Goal: Task Accomplishment & Management: Manage account settings

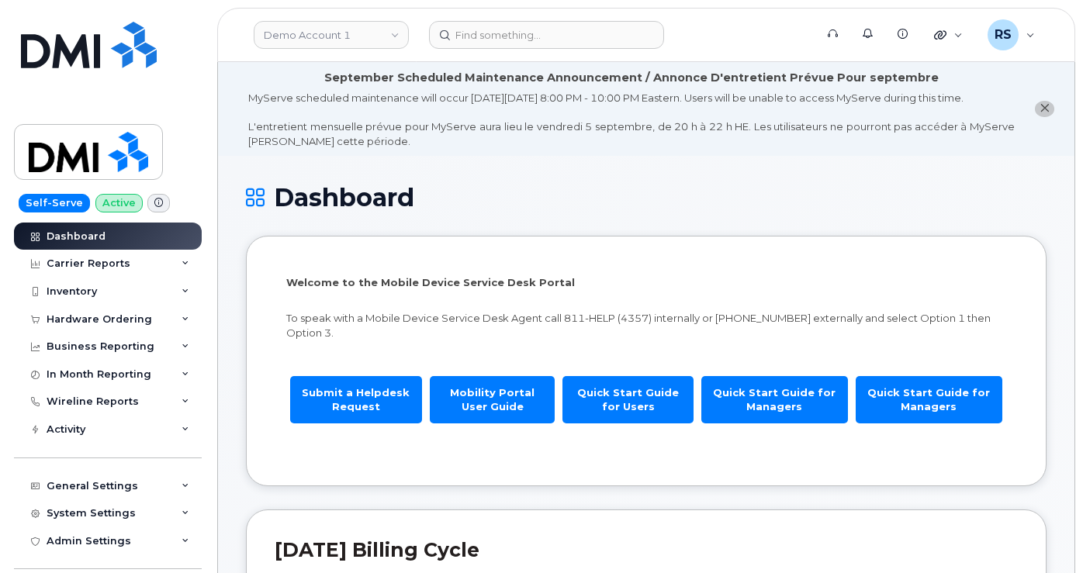
scroll to position [258, 0]
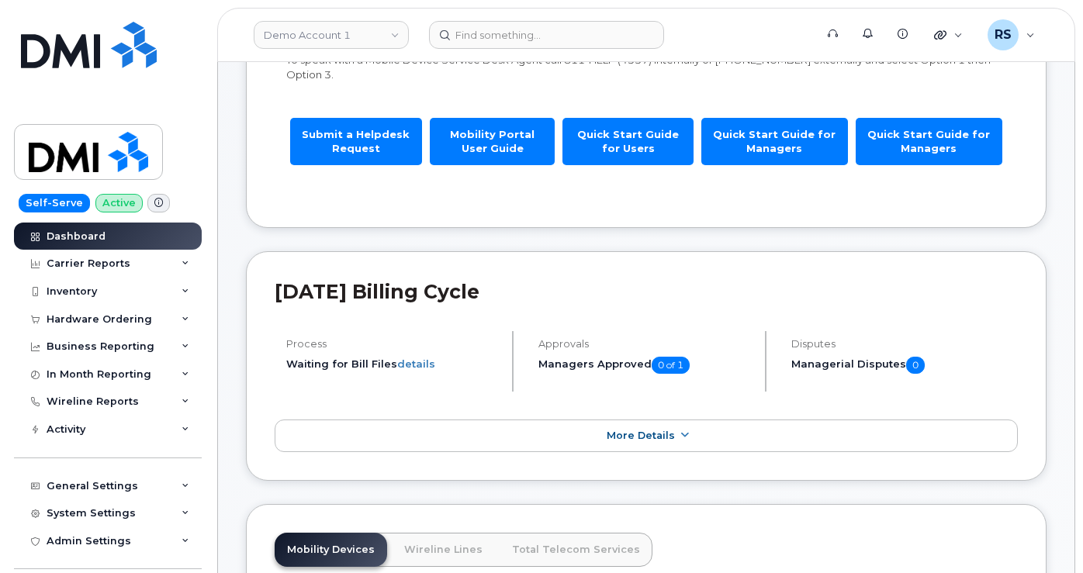
drag, startPoint x: 0, startPoint y: 0, endPoint x: 11, endPoint y: 559, distance: 558.8
click at [11, 559] on div "Self-Serve Active Dashboard Carrier Reports Monthly Billing Data Daily Data Poo…" at bounding box center [105, 286] width 210 height 573
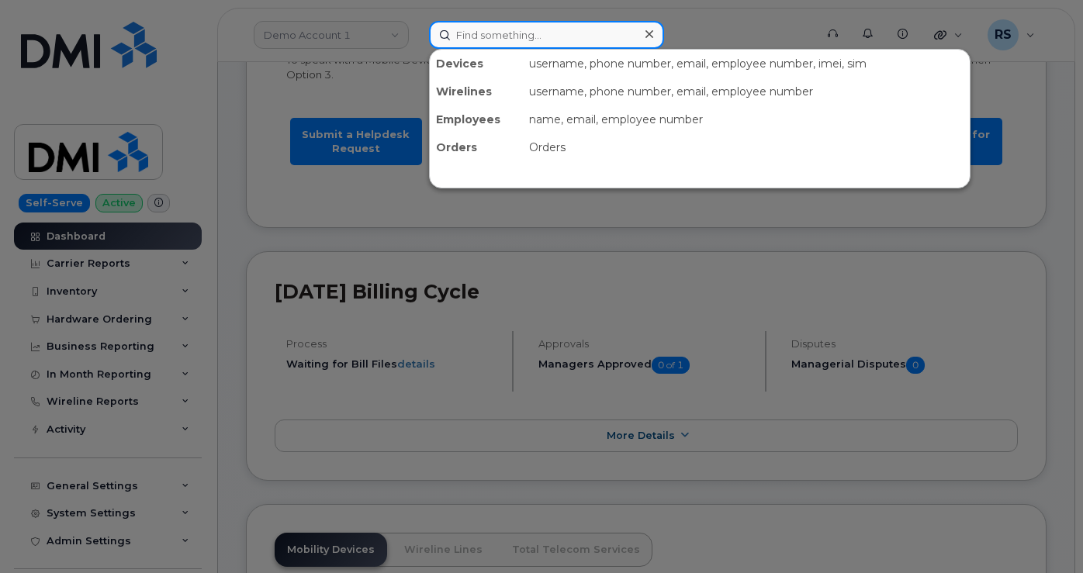
click at [483, 35] on input at bounding box center [546, 35] width 235 height 28
paste input "513614972"
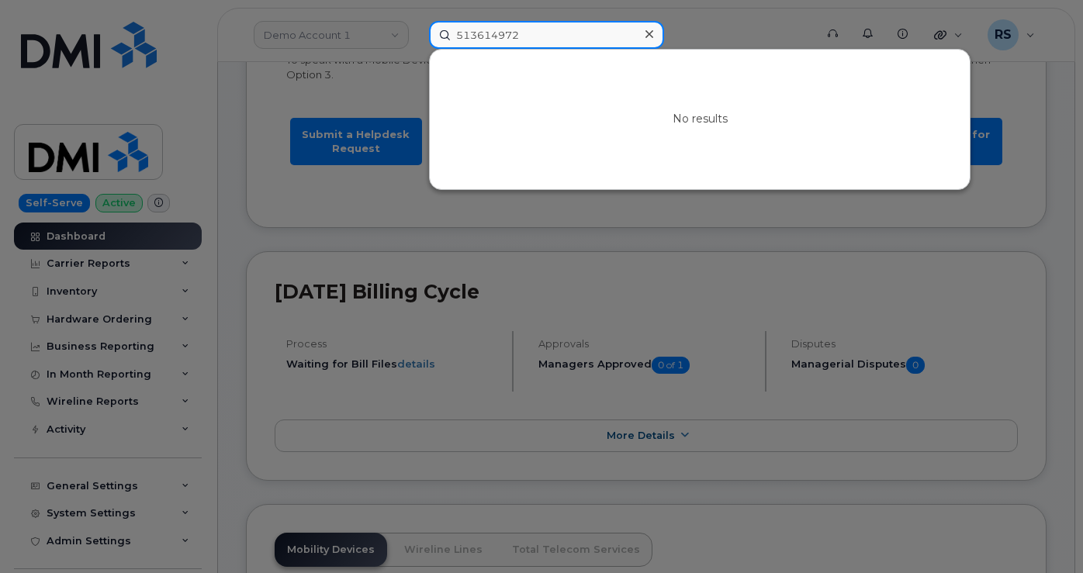
drag, startPoint x: 536, startPoint y: 33, endPoint x: 335, endPoint y: 35, distance: 201.0
click at [417, 33] on div "513614972 No results" at bounding box center [617, 35] width 400 height 28
paste input "06380531"
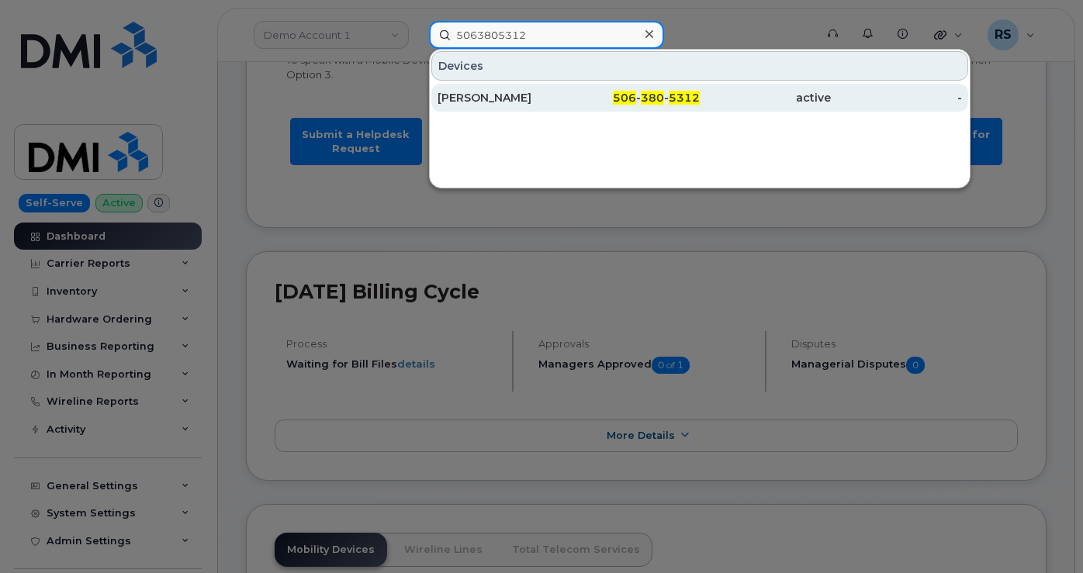
type input "5063805312"
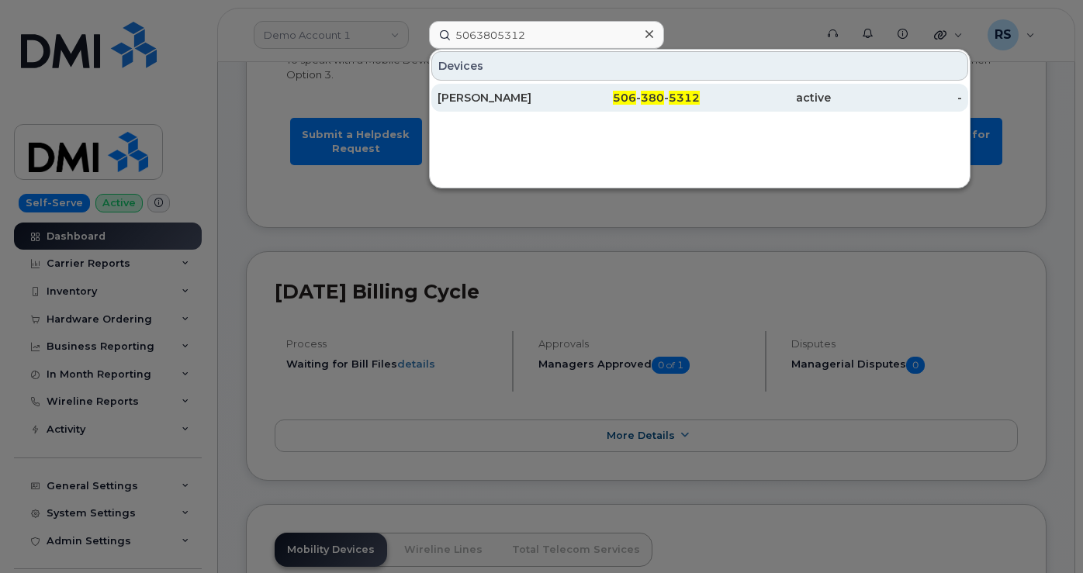
click at [480, 95] on div "[PERSON_NAME]" at bounding box center [503, 98] width 131 height 16
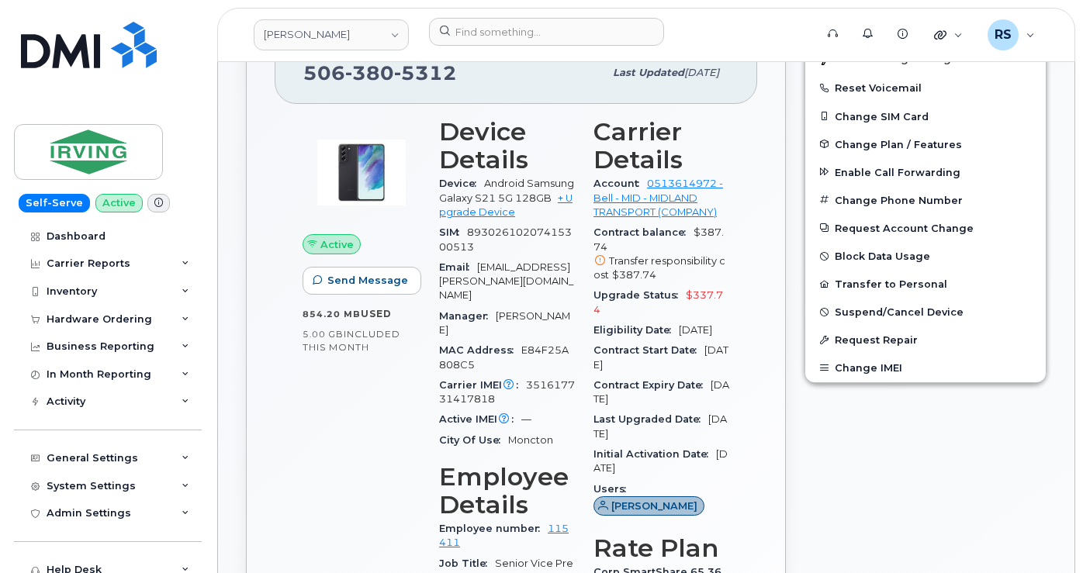
scroll to position [414, 0]
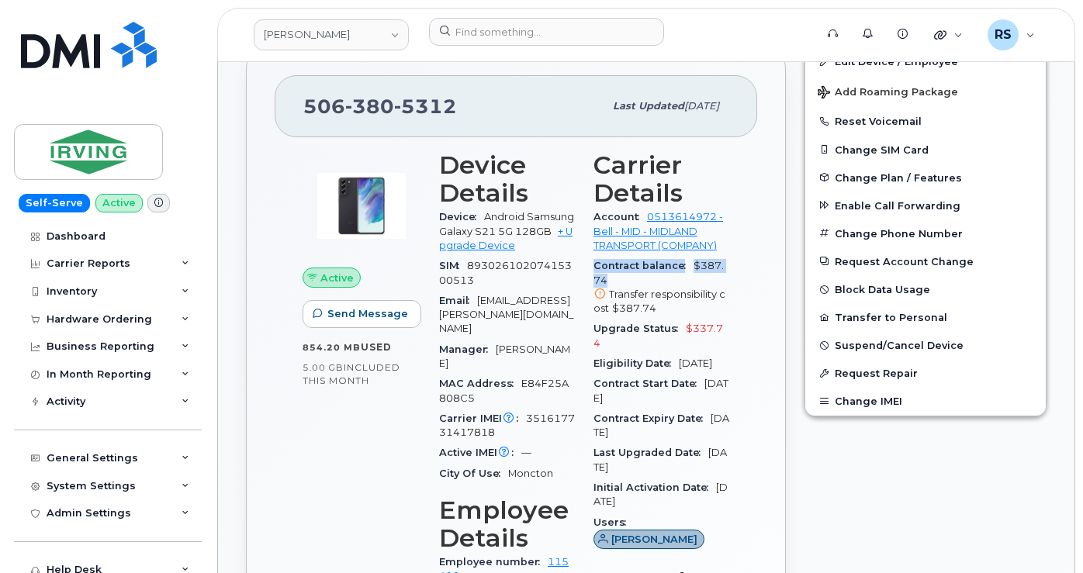
drag, startPoint x: 595, startPoint y: 278, endPoint x: 651, endPoint y: 290, distance: 57.2
click at [651, 290] on div "Contract balance $387.74 Transfer responsibility cost $387.74" at bounding box center [662, 287] width 136 height 63
copy div "Contract balance $387.74"
click at [758, 289] on div "506 380 5312 Last updated Aug 30, 2025 Active Send Message 854.20 MB  used 5.00…" at bounding box center [516, 565] width 540 height 1036
drag, startPoint x: 594, startPoint y: 279, endPoint x: 633, endPoint y: 290, distance: 40.5
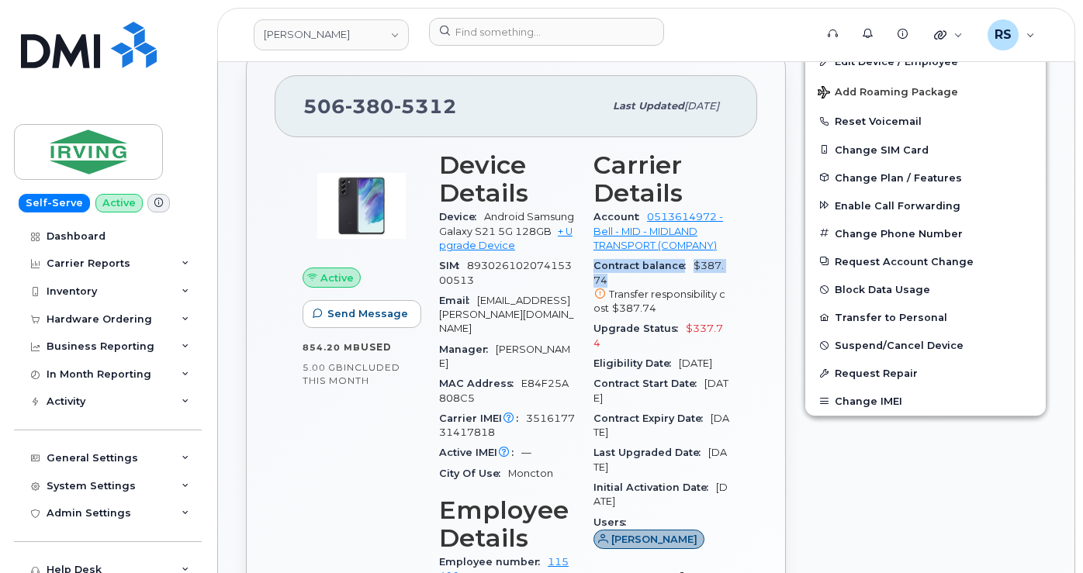
click at [633, 290] on div "Contract balance $387.74 Transfer responsibility cost $387.74" at bounding box center [662, 287] width 136 height 63
copy div "Contract balance $387.74"
click at [8, 533] on div "Self-Serve Active Dashboard Carrier Reports Monthly Billing Data Daily Data Poo…" at bounding box center [105, 286] width 210 height 573
drag, startPoint x: 340, startPoint y: 33, endPoint x: 306, endPoint y: 33, distance: 34.1
click at [306, 33] on link "JD Irving" at bounding box center [331, 34] width 155 height 31
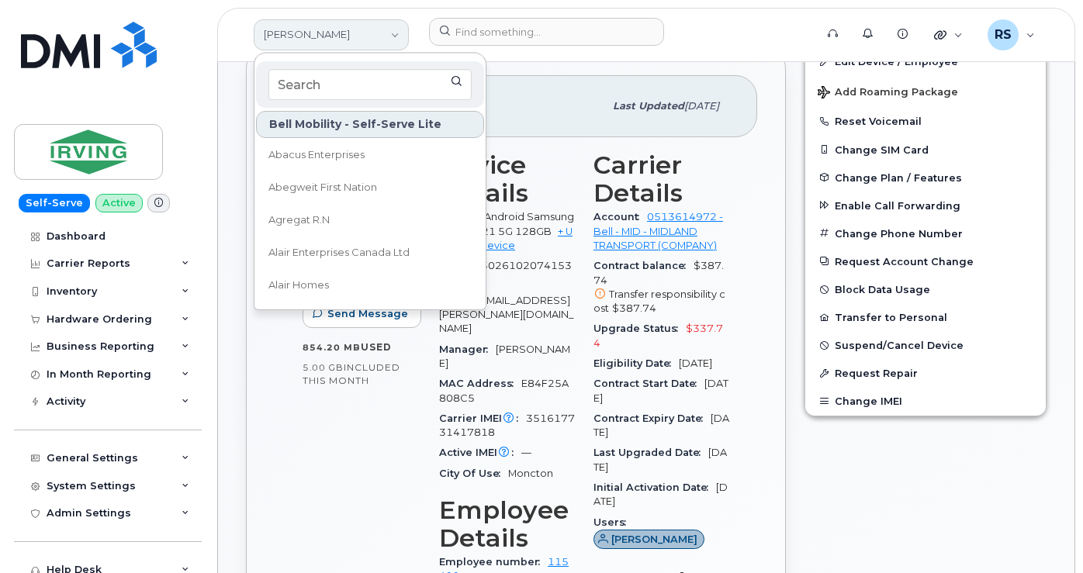
click at [317, 31] on link "JD Irving" at bounding box center [331, 34] width 155 height 31
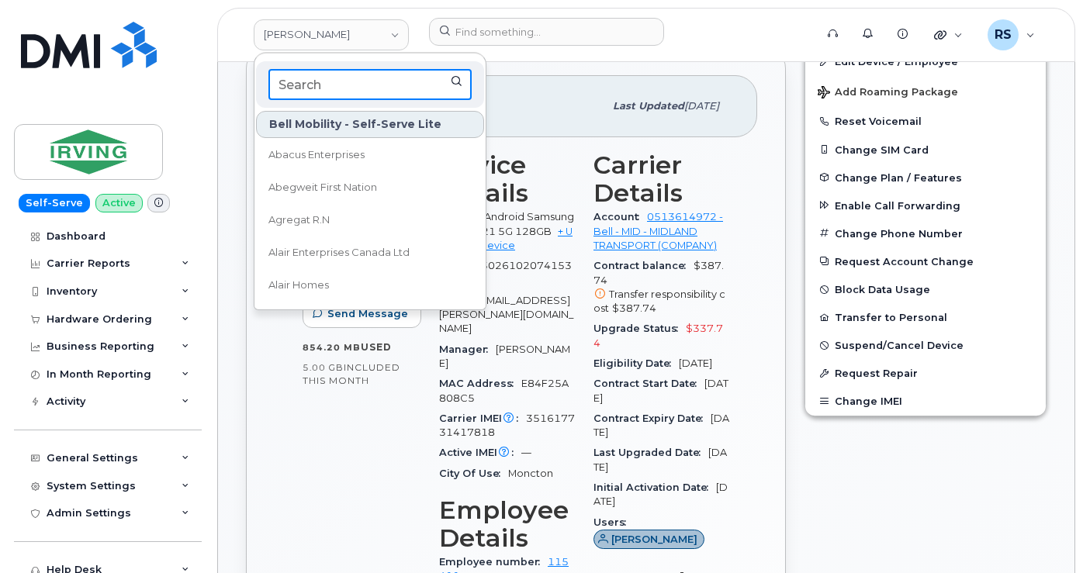
click at [290, 84] on input at bounding box center [369, 84] width 203 height 31
paste input "Public Consulting Group"
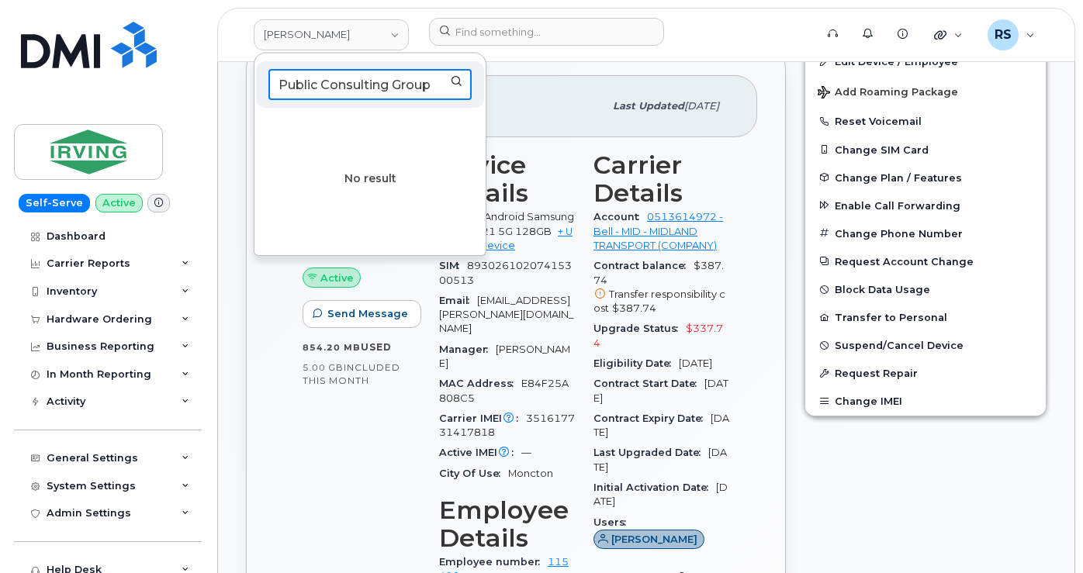
click at [458, 83] on input "Public Consulting Group" at bounding box center [369, 84] width 203 height 31
click at [445, 85] on input "Public Consulting Group" at bounding box center [369, 84] width 203 height 31
type input "Public Consulting Group"
click at [439, 85] on input "Public Consulting Group" at bounding box center [369, 84] width 203 height 31
drag, startPoint x: 439, startPoint y: 85, endPoint x: 253, endPoint y: 85, distance: 186.2
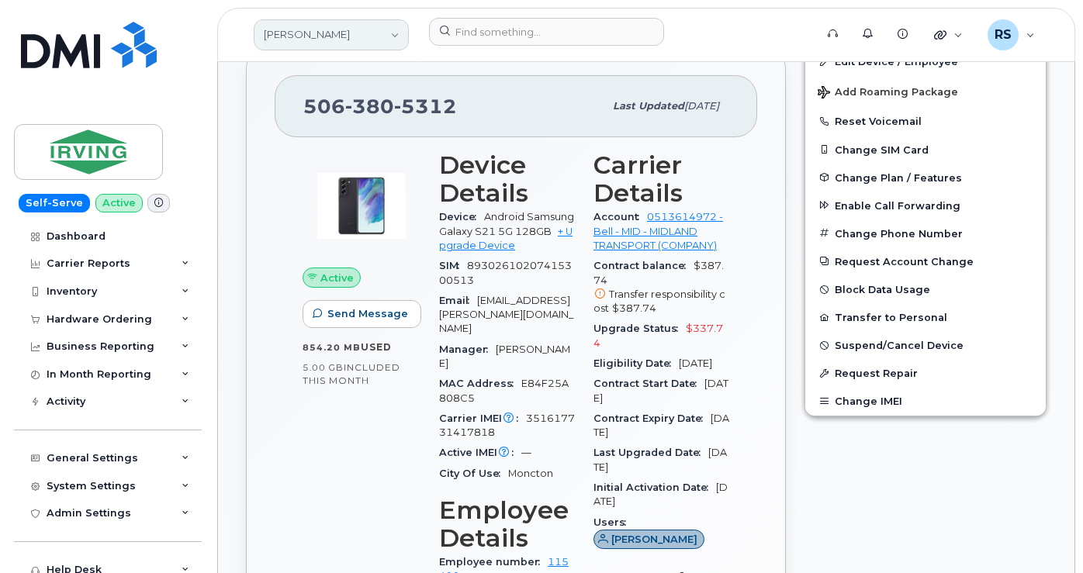
click at [335, 28] on link "JD Irving" at bounding box center [331, 34] width 155 height 31
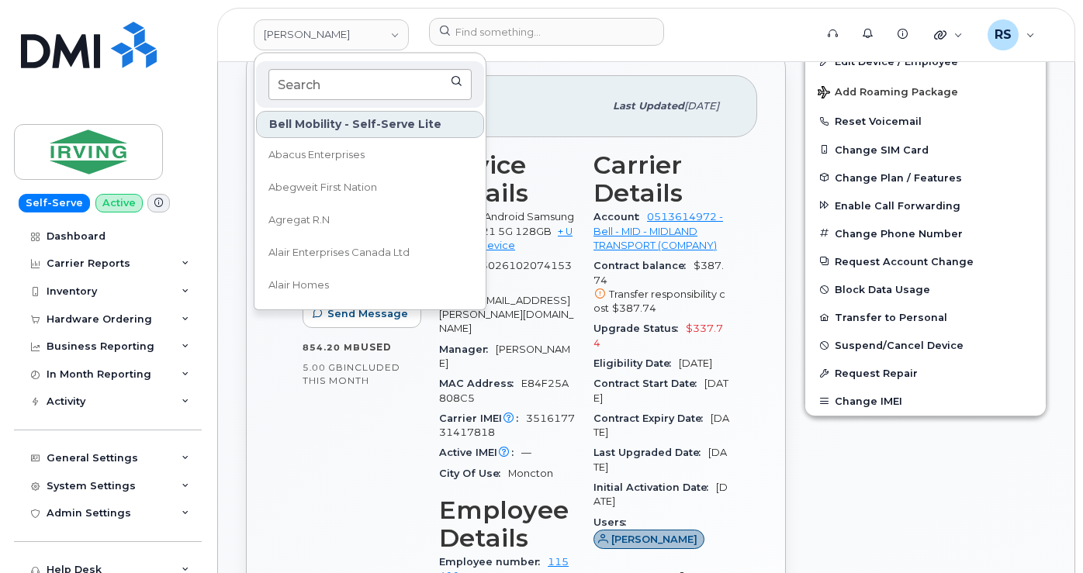
click at [300, 78] on input at bounding box center [369, 84] width 203 height 31
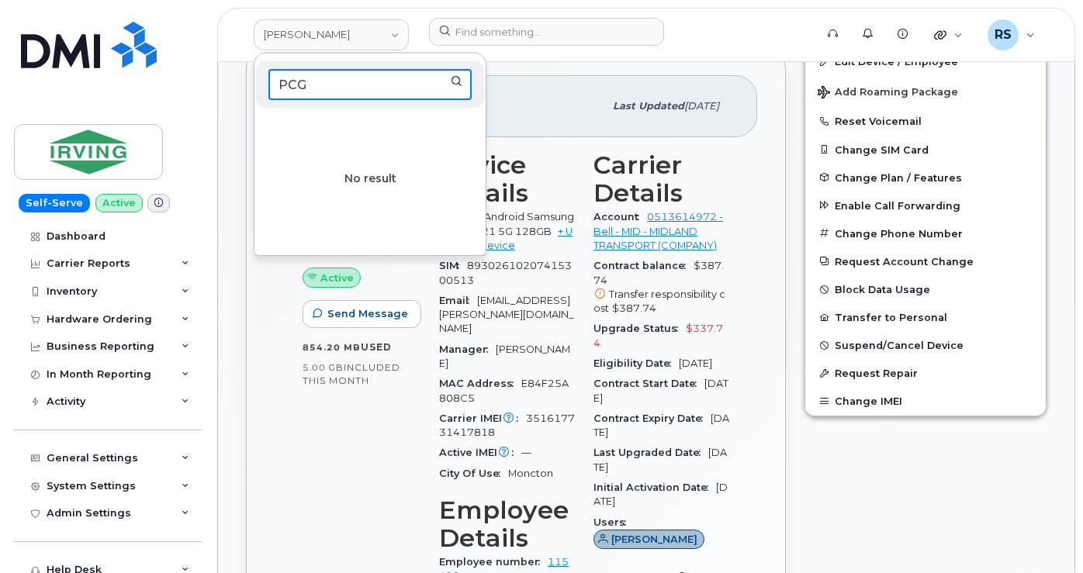
click at [314, 92] on input "PCG" at bounding box center [369, 84] width 203 height 31
drag, startPoint x: 329, startPoint y: 88, endPoint x: 267, endPoint y: 81, distance: 62.4
click at [267, 81] on div "PCG" at bounding box center [370, 84] width 228 height 47
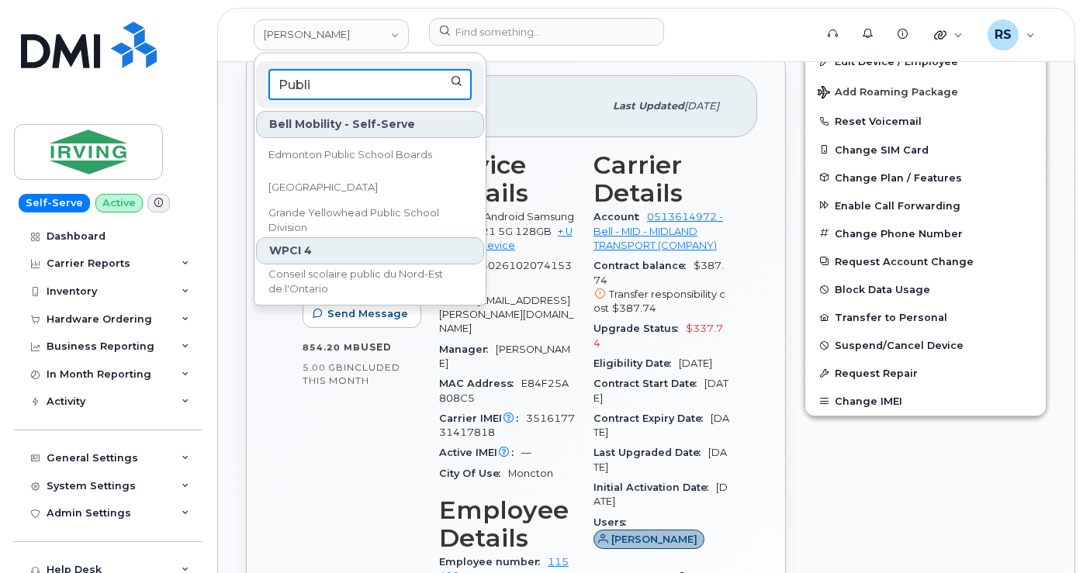
type input "Public"
click at [353, 83] on input "Public" at bounding box center [369, 84] width 203 height 31
drag, startPoint x: 353, startPoint y: 83, endPoint x: 271, endPoint y: 83, distance: 82.3
click at [271, 83] on input "Public" at bounding box center [369, 84] width 203 height 31
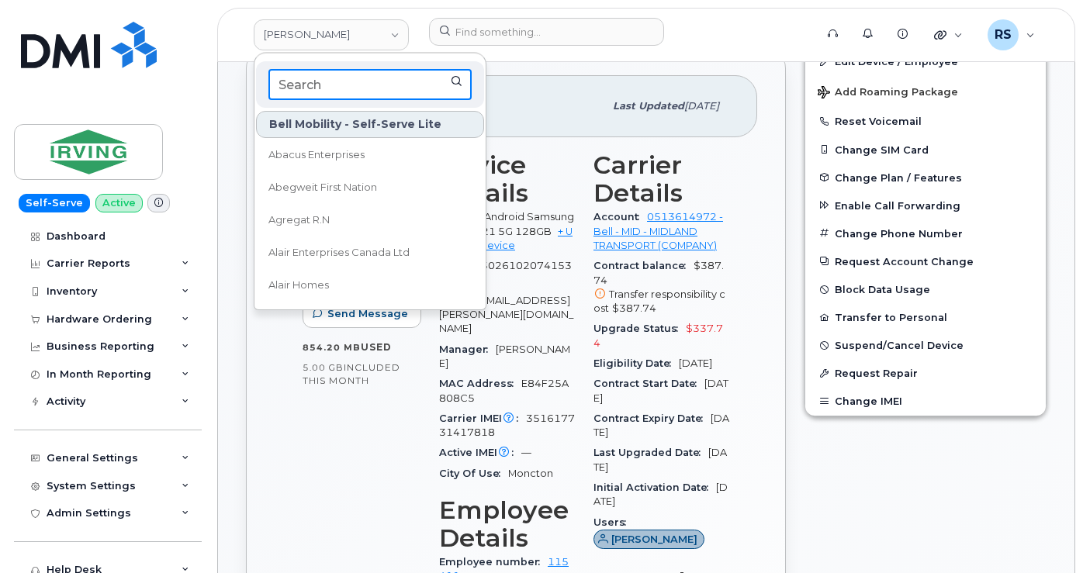
click at [332, 81] on input at bounding box center [369, 84] width 203 height 31
drag, startPoint x: 332, startPoint y: 81, endPoint x: 233, endPoint y: 81, distance: 99.3
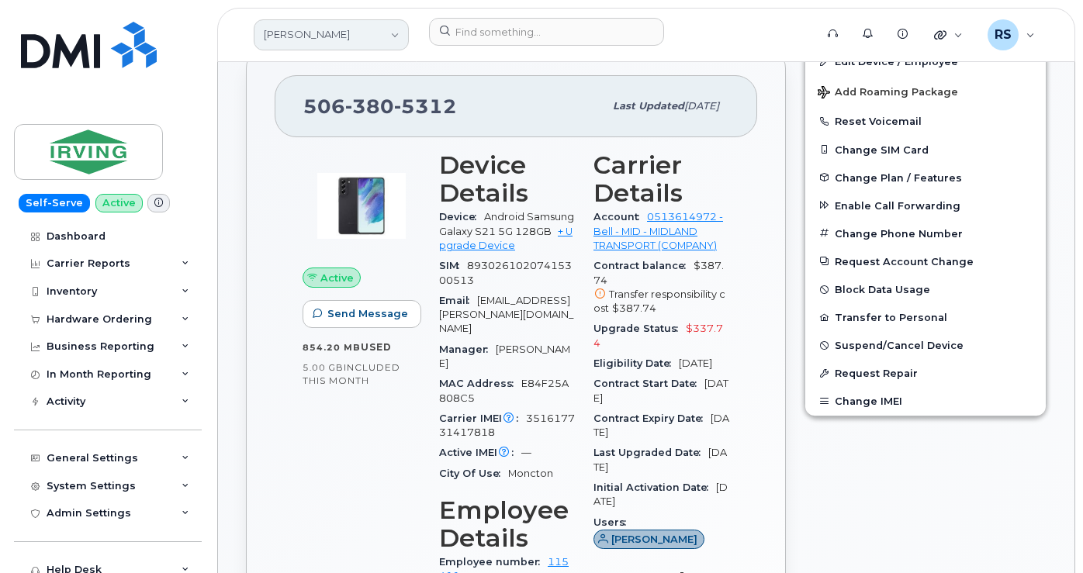
click at [340, 32] on link "JD Irving" at bounding box center [331, 34] width 155 height 31
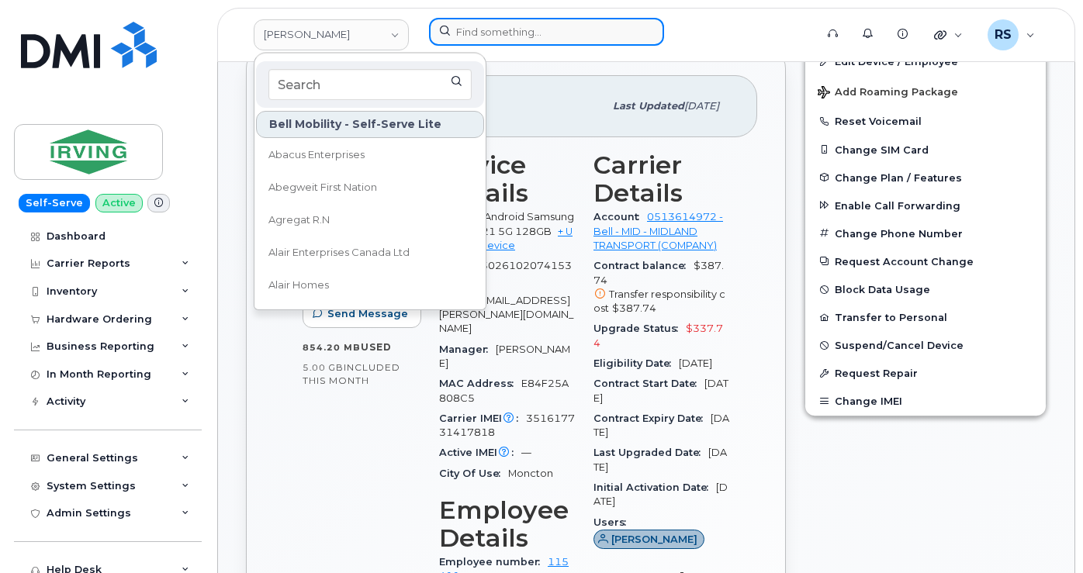
click at [483, 33] on input at bounding box center [546, 32] width 235 height 28
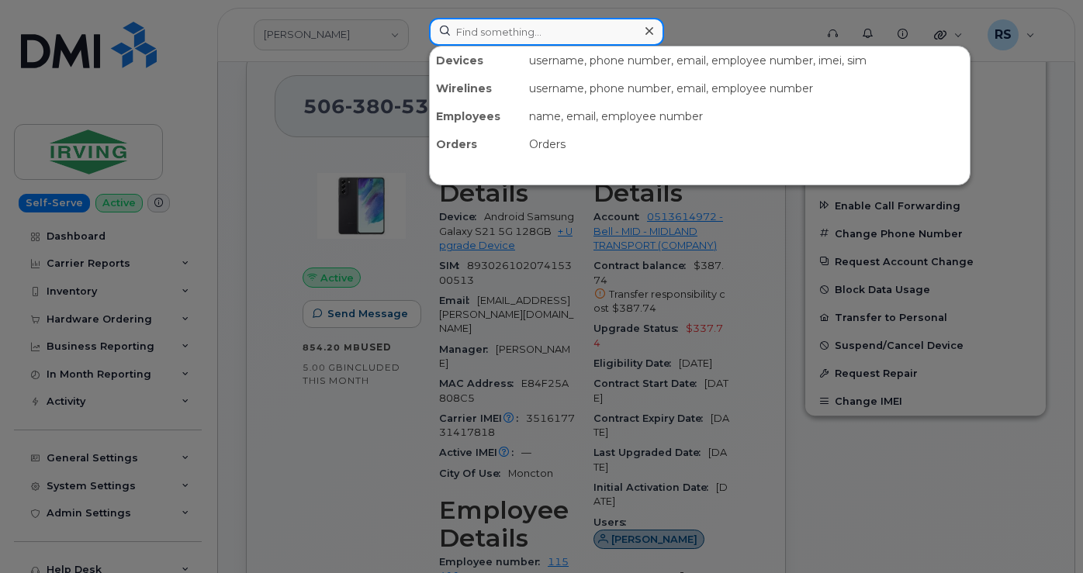
paste input "ncurtis@pcgus.com"
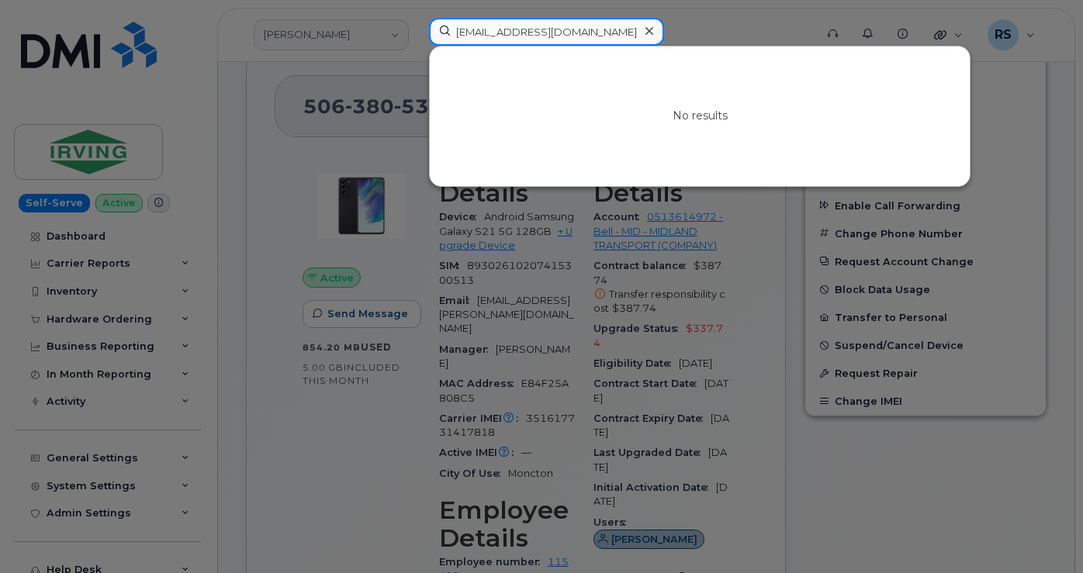
type input "ncurtis@pcgus.com"
click at [646, 27] on icon at bounding box center [650, 31] width 8 height 12
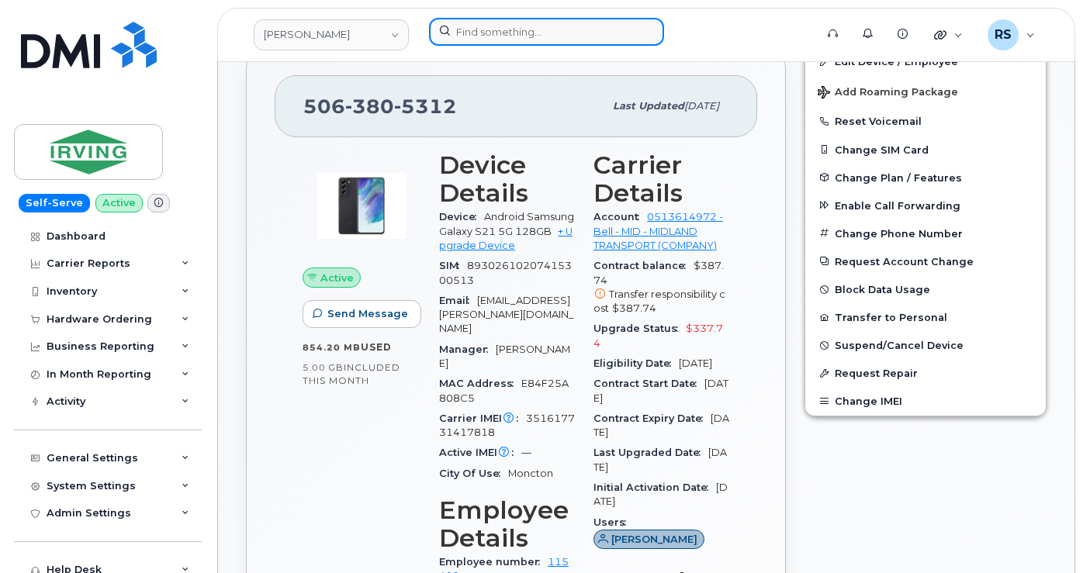
click at [479, 33] on input at bounding box center [546, 32] width 235 height 28
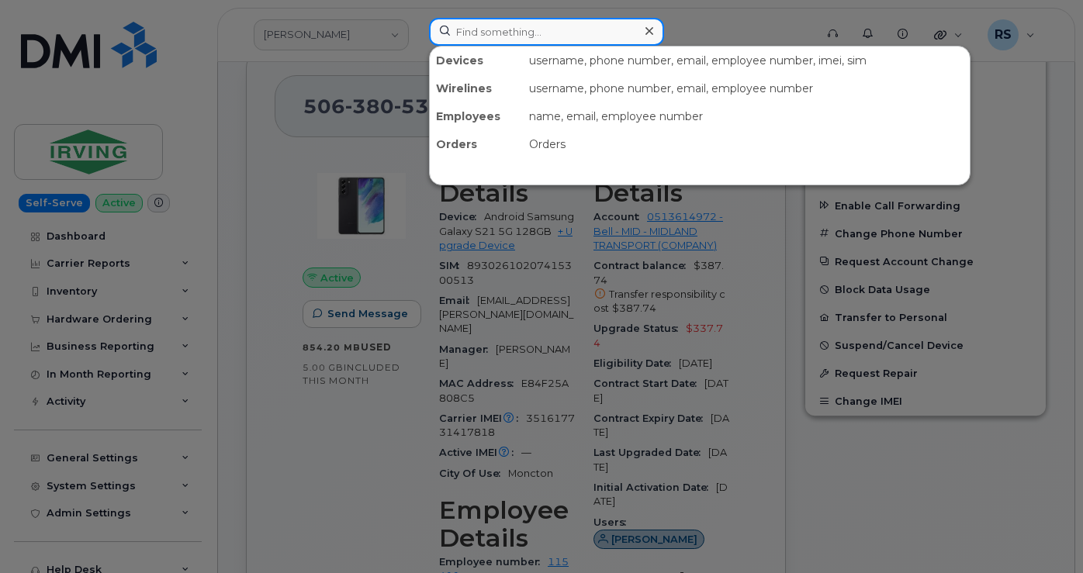
paste input "9106856886"
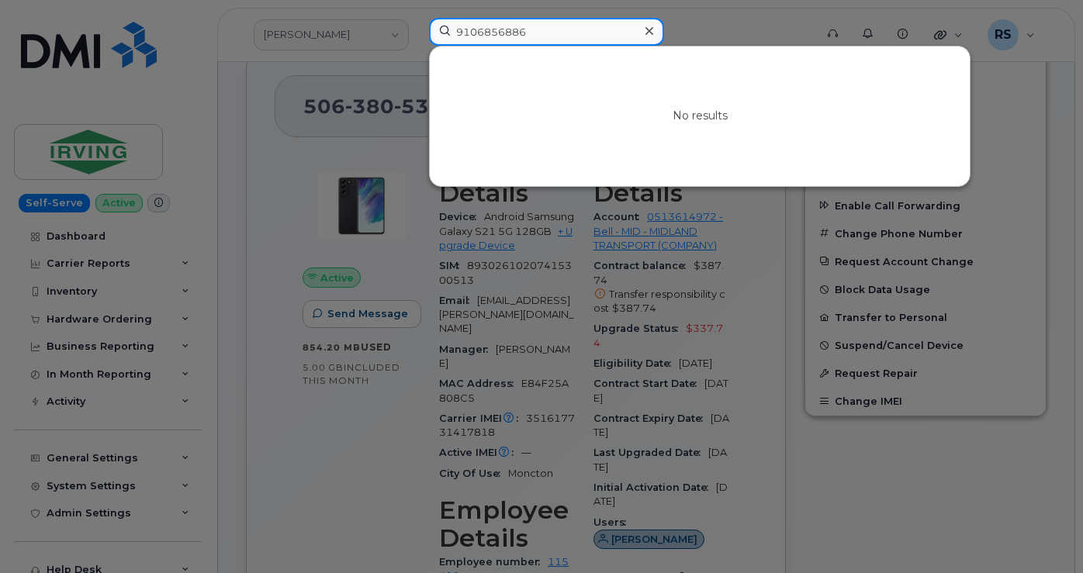
type input "9106856886"
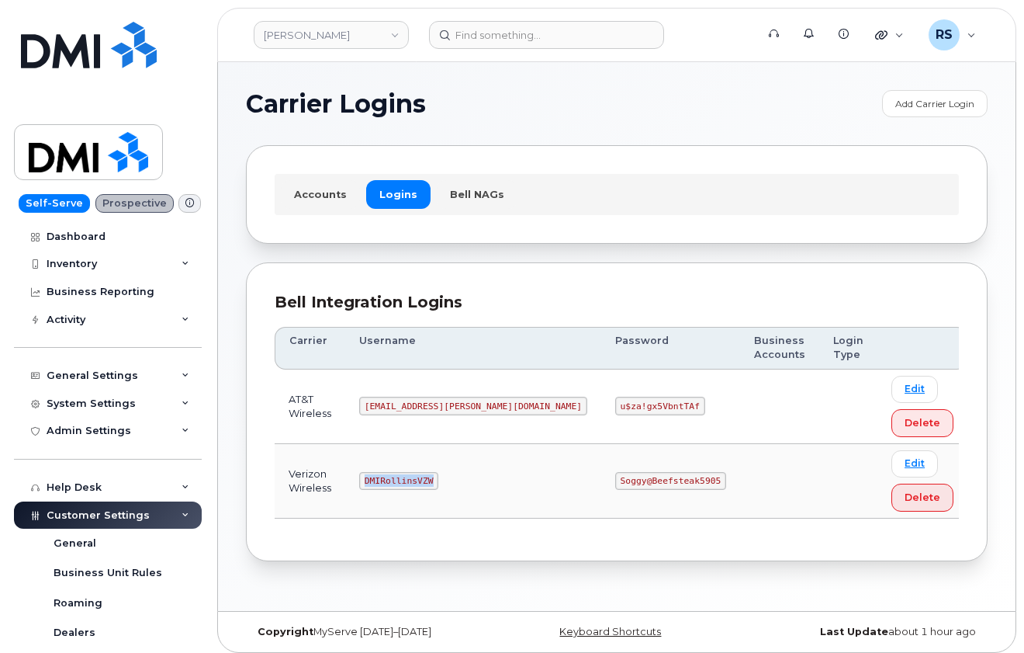
drag, startPoint x: 393, startPoint y: 480, endPoint x: 466, endPoint y: 481, distance: 72.2
click at [466, 481] on td "DMIRollinsVZW" at bounding box center [473, 481] width 256 height 74
copy code "DMIRollinsVZW"
drag, startPoint x: 531, startPoint y: 482, endPoint x: 620, endPoint y: 486, distance: 89.3
click at [620, 486] on code "Soggy@Beefsteak5905" at bounding box center [670, 481] width 111 height 19
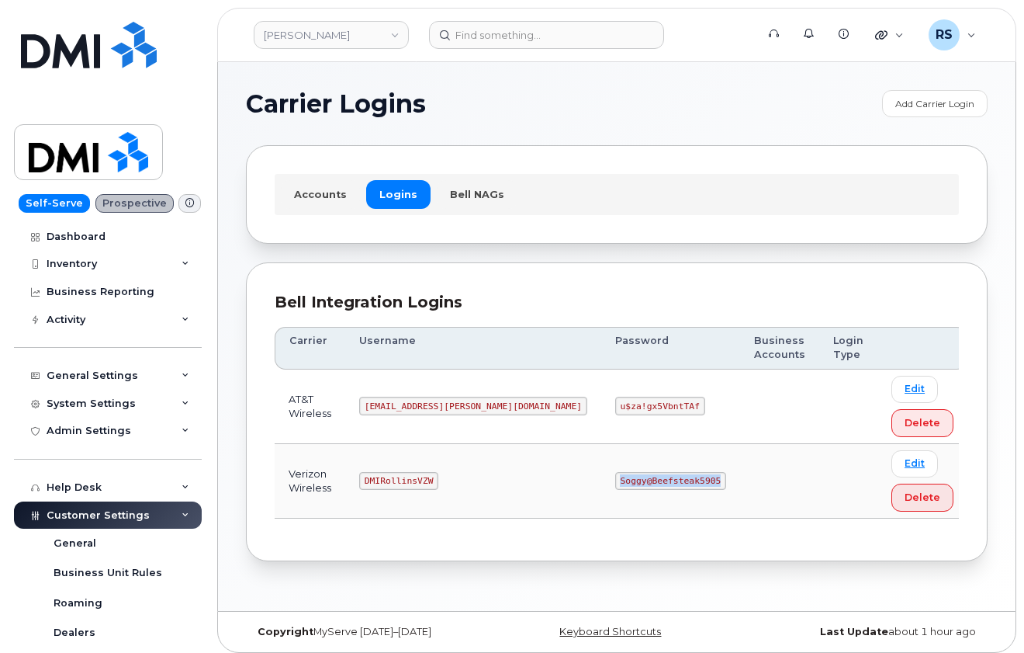
copy code "Soggy@Beefsteak5905"
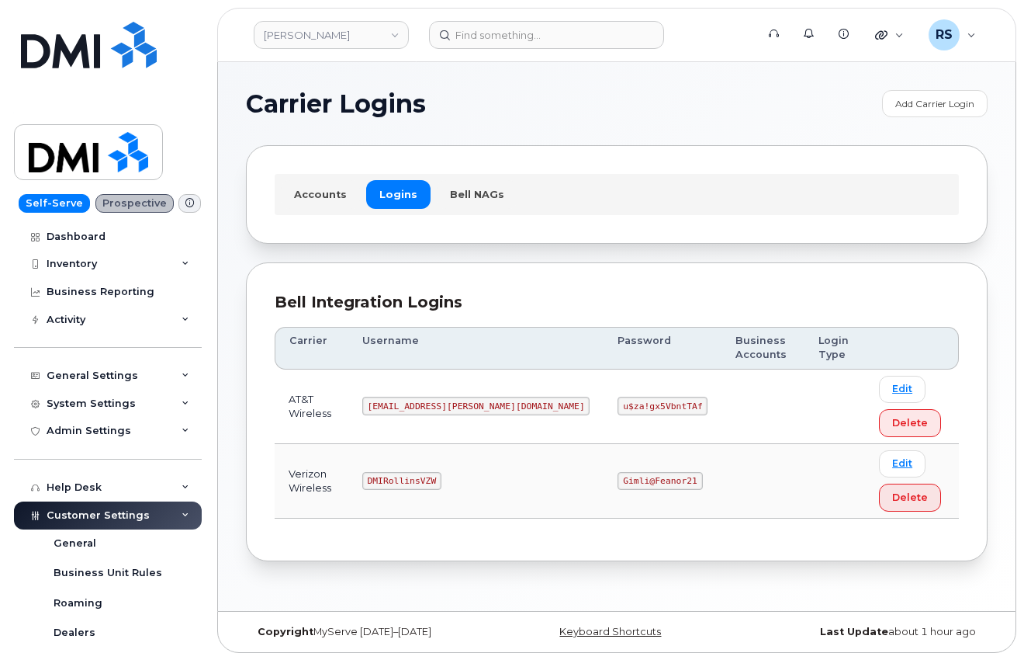
click at [508, 87] on div "Carrier Logins Add Carrier Login Accounts Logins Bell NAGs Bell Integration Log…" at bounding box center [617, 336] width 798 height 549
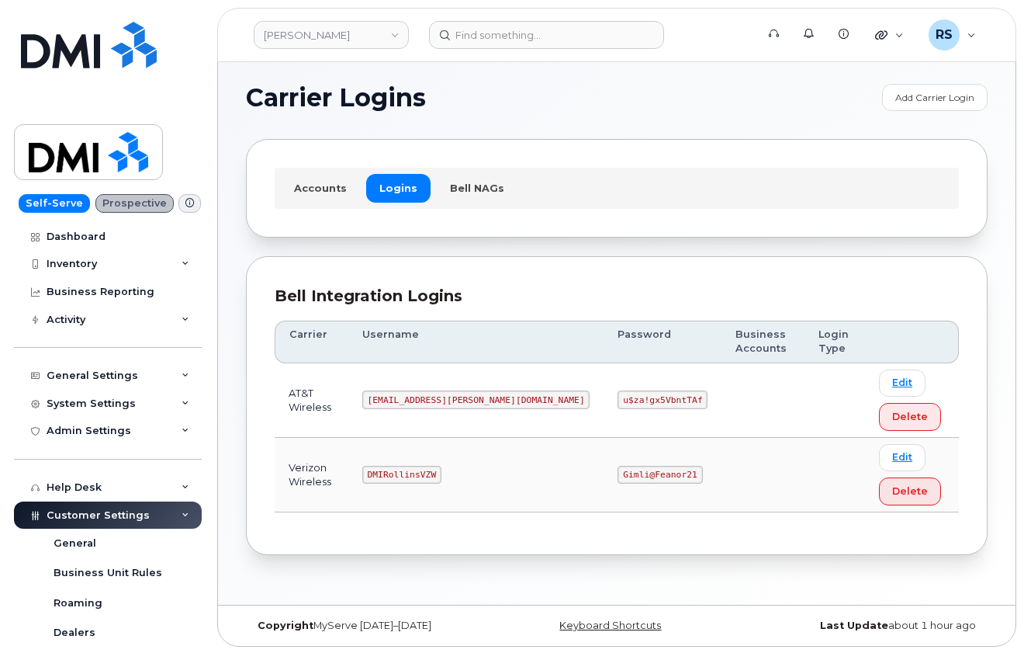
scroll to position [8, 0]
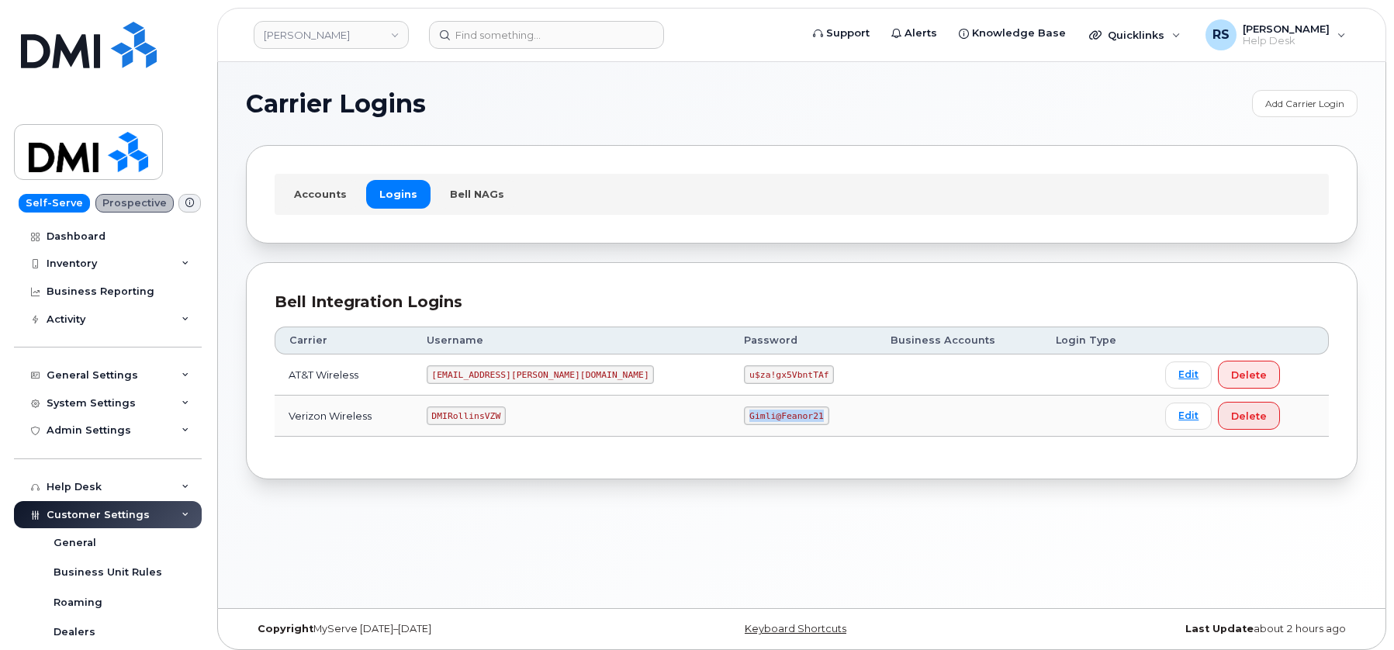
drag, startPoint x: 663, startPoint y: 417, endPoint x: 739, endPoint y: 419, distance: 76.1
click at [739, 419] on td "Gimli@Feanor21" at bounding box center [803, 416] width 147 height 41
copy code "Gimli@Feanor21"
drag, startPoint x: 522, startPoint y: 417, endPoint x: 440, endPoint y: 415, distance: 82.3
click at [440, 415] on td "DMIRollinsVZW" at bounding box center [572, 416] width 318 height 41
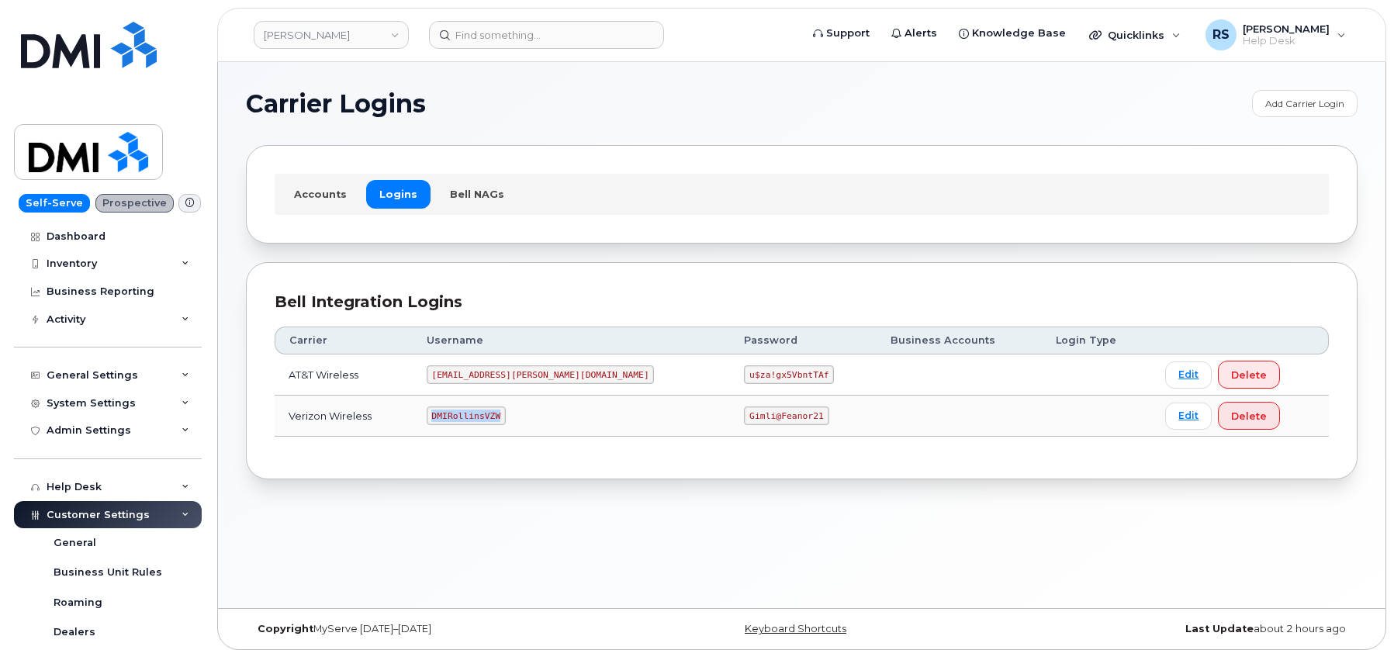
copy code "DMIRollinsVZW"
drag, startPoint x: 663, startPoint y: 414, endPoint x: 738, endPoint y: 416, distance: 75.3
click at [738, 416] on td "Gimli@Feanor21" at bounding box center [803, 416] width 147 height 41
copy code "Gimli@Feanor21"
drag, startPoint x: 178, startPoint y: 28, endPoint x: 189, endPoint y: 12, distance: 19.2
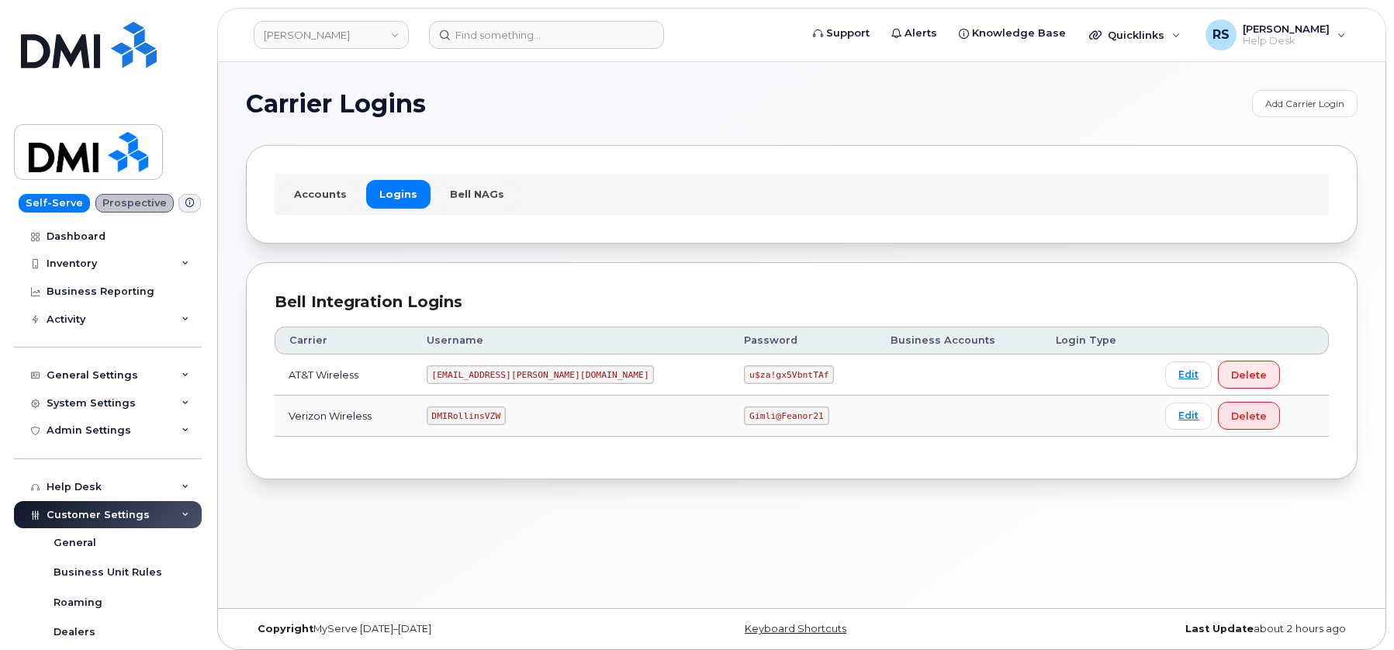
click at [180, 27] on div "Self-Serve Prospective Dashboard Inventory Mobility Devices Data Conflicts Spar…" at bounding box center [105, 325] width 210 height 650
